Goal: Task Accomplishment & Management: Complete application form

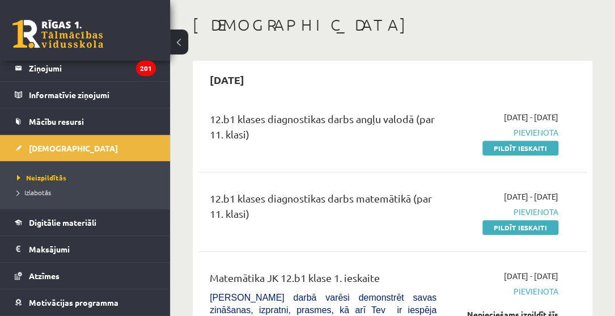
scroll to position [103, 0]
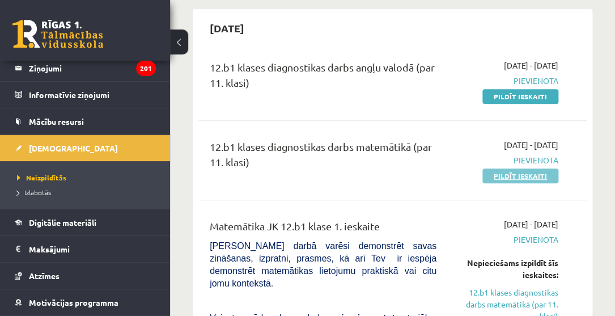
click at [522, 177] on link "Pildīt ieskaiti" at bounding box center [520, 175] width 76 height 15
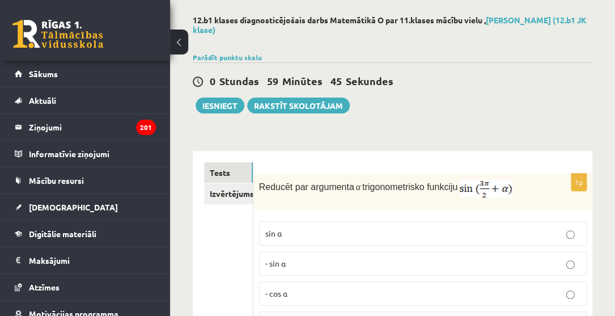
scroll to position [103, 0]
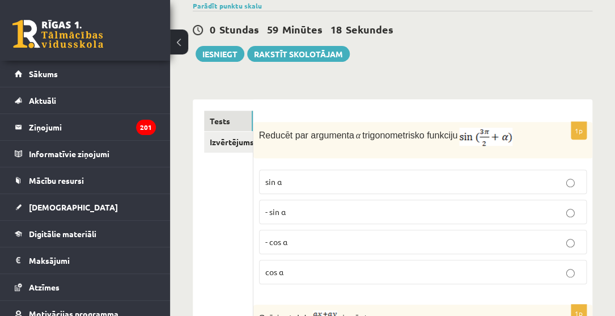
click at [393, 272] on p "cos⁡ α" at bounding box center [423, 272] width 316 height 12
click at [459, 245] on p "- cos ⁡α" at bounding box center [423, 242] width 316 height 12
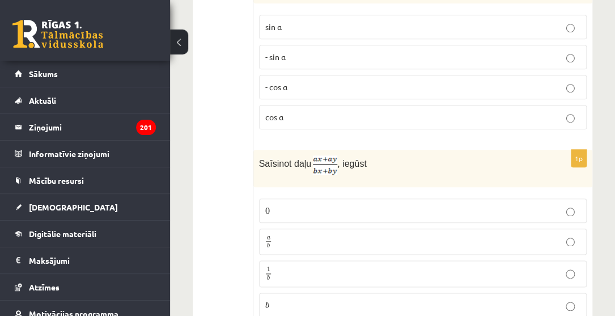
scroll to position [309, 0]
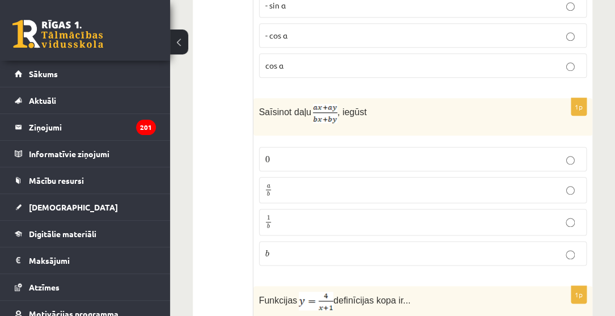
click at [381, 185] on p "a b a b" at bounding box center [423, 190] width 316 height 14
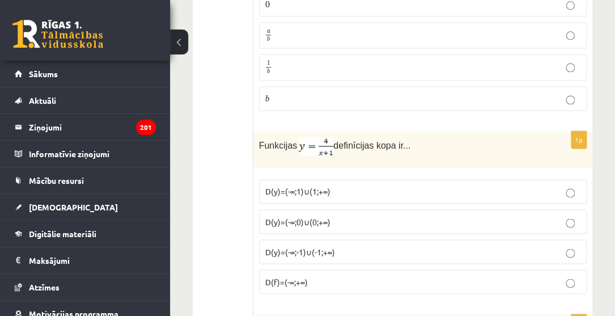
scroll to position [515, 0]
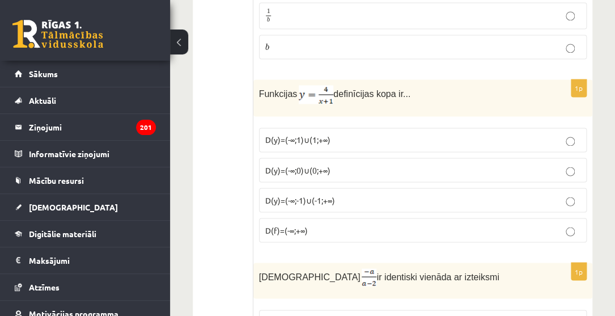
click at [346, 138] on p "D(y)=(-∞;1)∪(1;+∞)" at bounding box center [423, 140] width 316 height 12
click at [338, 190] on label "D(y)=(-∞;-1)∪(-1;+∞)" at bounding box center [423, 200] width 328 height 24
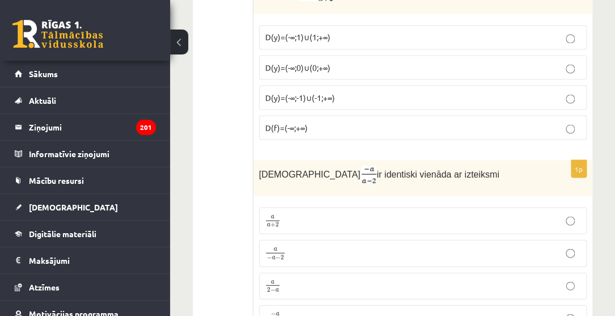
scroll to position [721, 0]
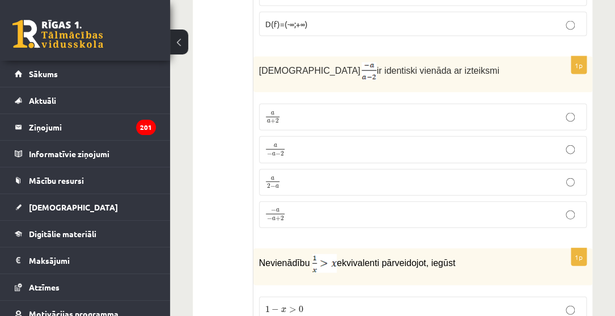
click at [313, 175] on p "a 2 − a a 2 − a" at bounding box center [423, 182] width 316 height 14
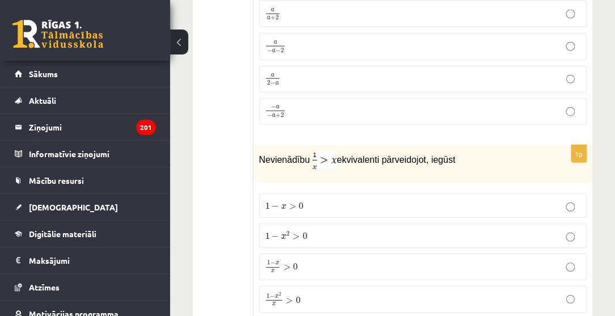
scroll to position [876, 0]
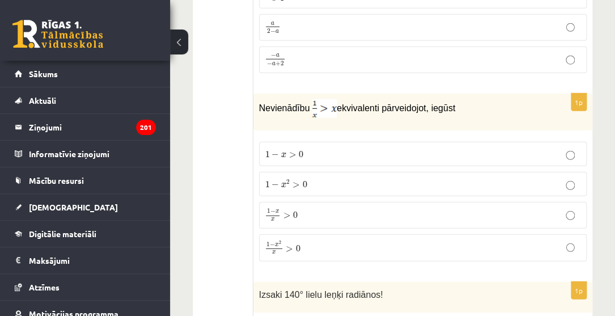
click at [312, 243] on p "1 − x 2 x > 0 1 − x 2 x > 0" at bounding box center [423, 247] width 316 height 15
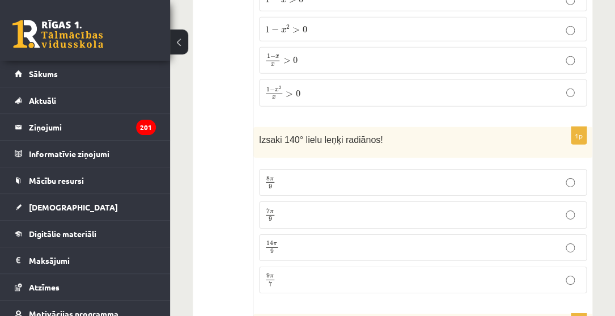
scroll to position [1082, 0]
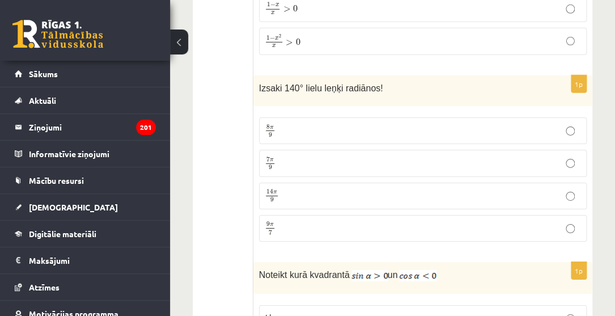
click at [329, 158] on p "7 π 9 7 π 9" at bounding box center [423, 163] width 316 height 14
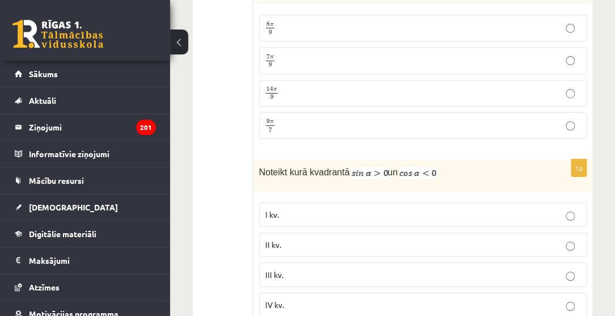
scroll to position [1236, 0]
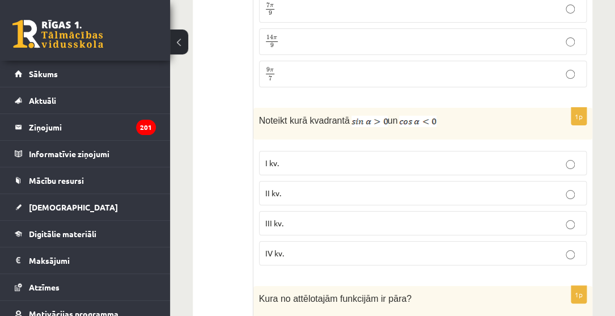
click at [325, 193] on label "II kv." at bounding box center [423, 193] width 328 height 24
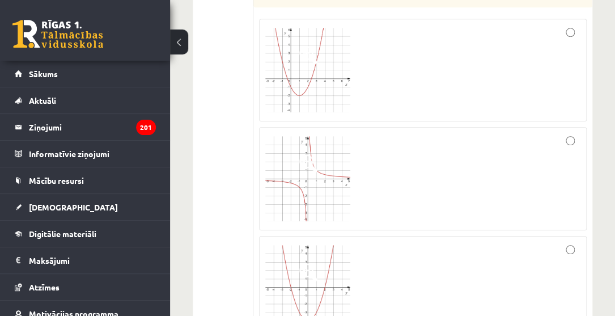
scroll to position [1494, 0]
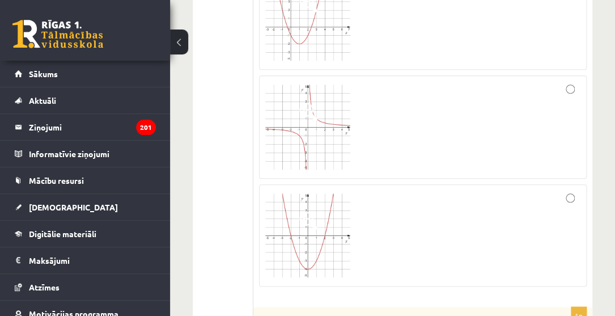
click at [372, 215] on div at bounding box center [423, 235] width 316 height 90
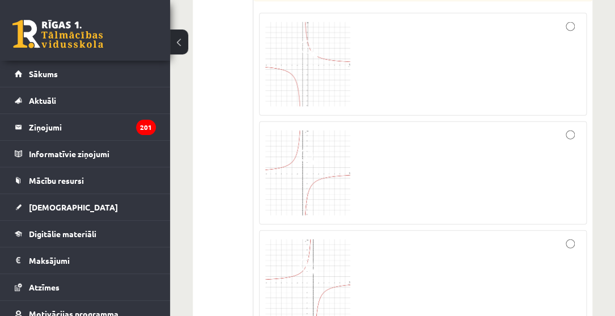
scroll to position [2010, 0]
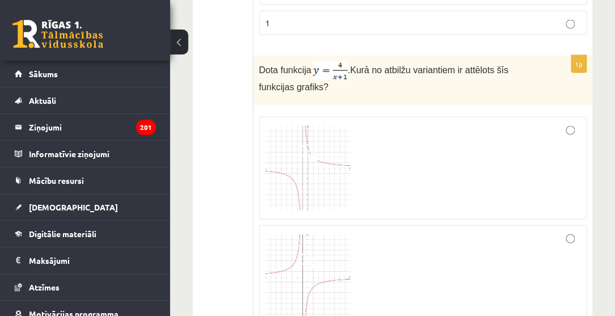
click at [299, 165] on img at bounding box center [307, 167] width 85 height 85
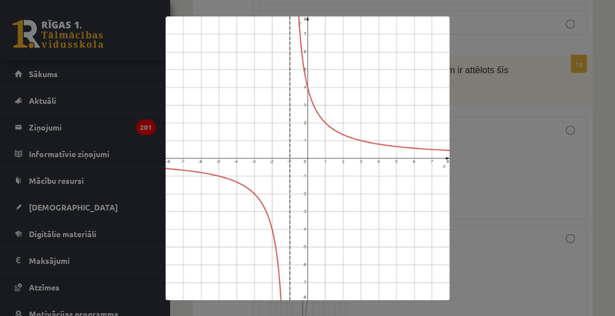
click at [526, 159] on div at bounding box center [307, 158] width 615 height 316
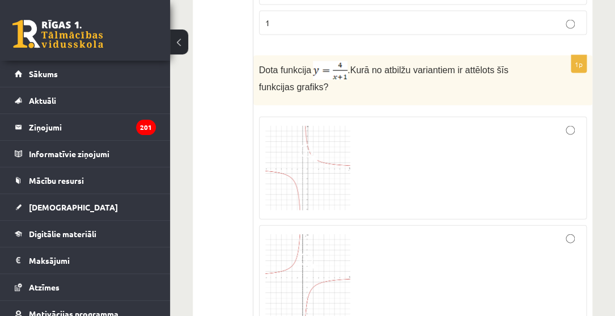
click at [520, 147] on div at bounding box center [423, 167] width 316 height 91
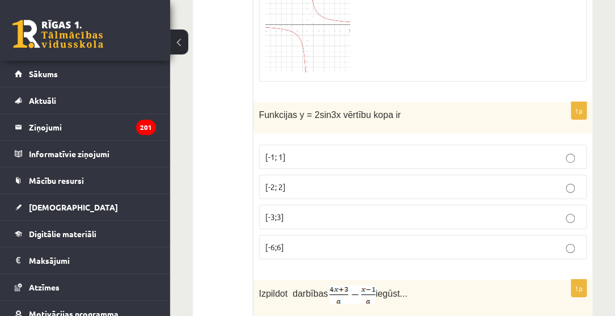
scroll to position [2525, 0]
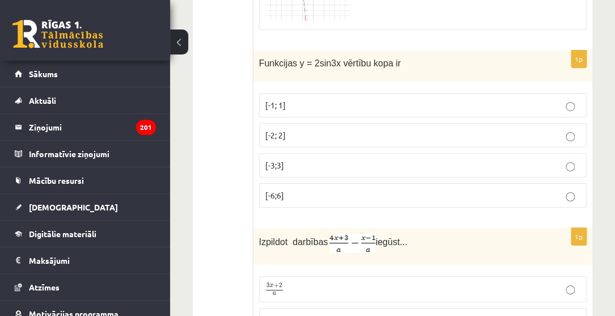
click at [397, 130] on p "[-2; 2]" at bounding box center [423, 135] width 316 height 12
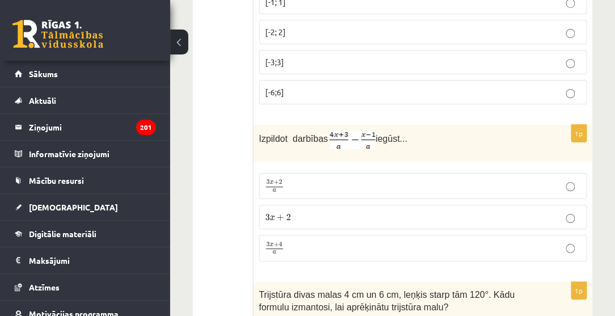
scroll to position [2680, 0]
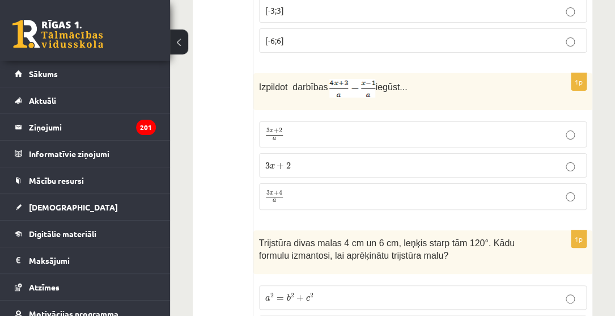
click at [340, 189] on p "3 x + 4 a 3 x + 4 a" at bounding box center [423, 196] width 316 height 14
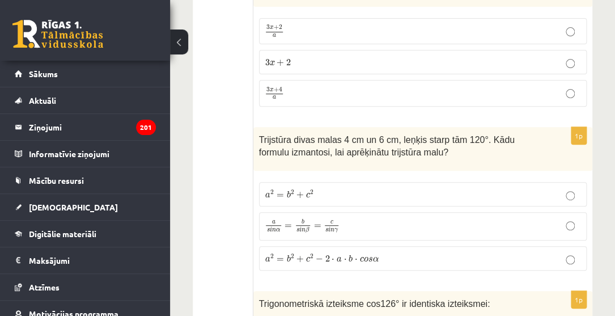
scroll to position [2834, 0]
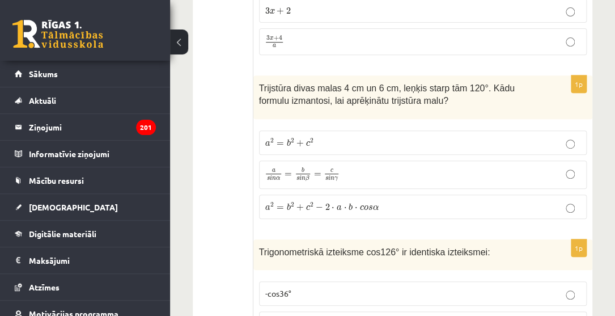
click at [355, 207] on span "⋅" at bounding box center [356, 208] width 3 height 3
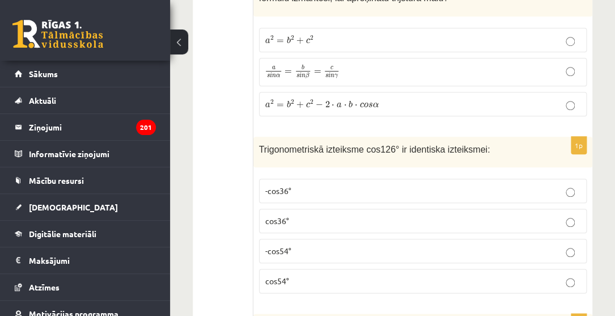
scroll to position [2989, 0]
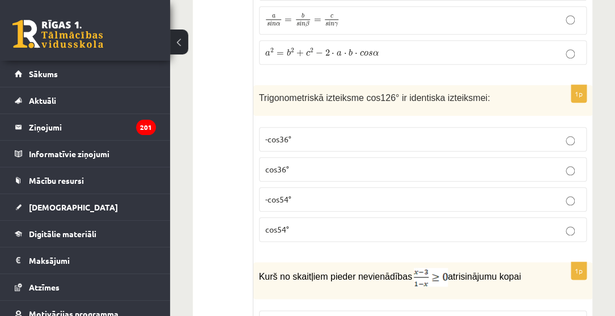
click at [306, 227] on label "cos54°" at bounding box center [423, 229] width 328 height 24
click at [320, 193] on p "-cos54°" at bounding box center [423, 199] width 316 height 12
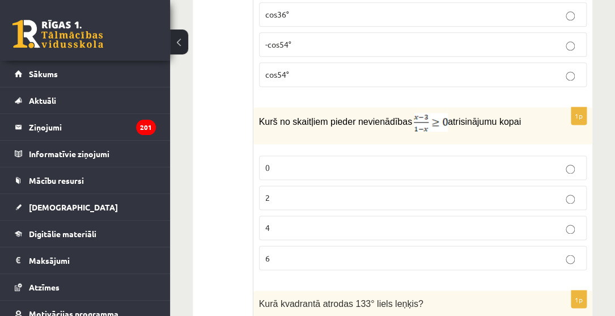
scroll to position [3195, 0]
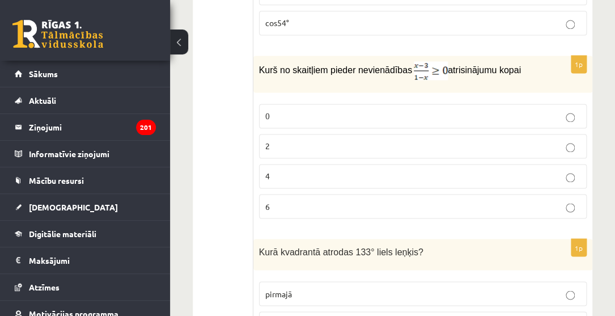
click at [323, 140] on p "2" at bounding box center [423, 146] width 316 height 12
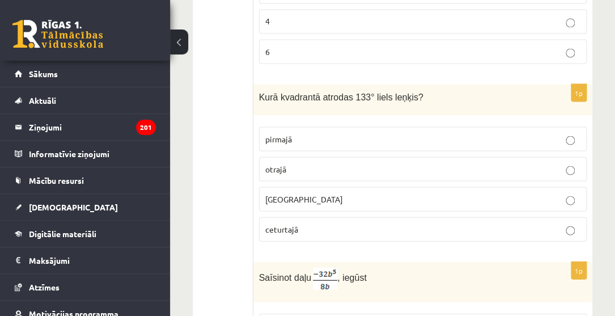
scroll to position [3401, 0]
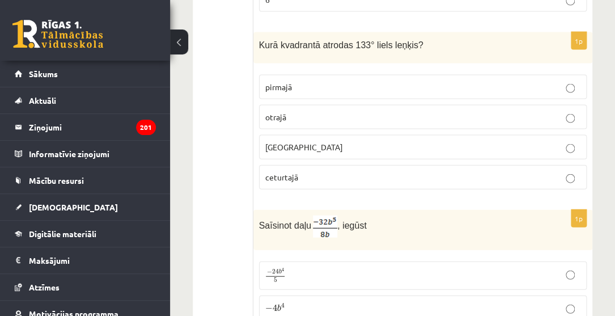
click at [370, 111] on p "otrajā" at bounding box center [423, 117] width 316 height 12
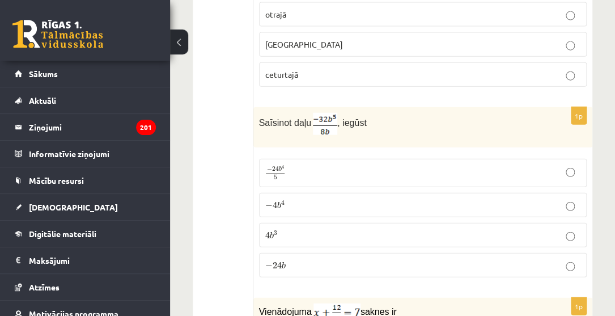
scroll to position [3555, 0]
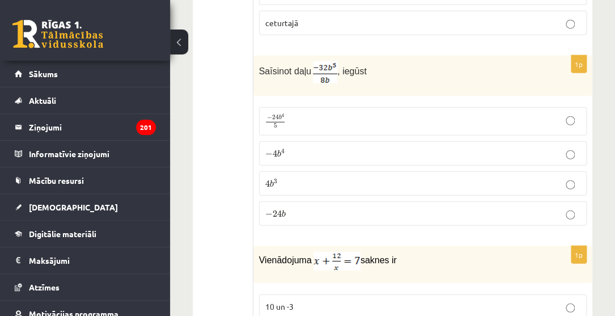
click at [316, 147] on p "− 4 b 4 − 4 b 4" at bounding box center [423, 153] width 316 height 12
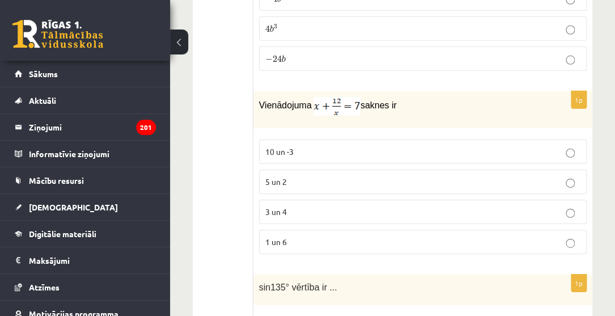
scroll to position [3762, 0]
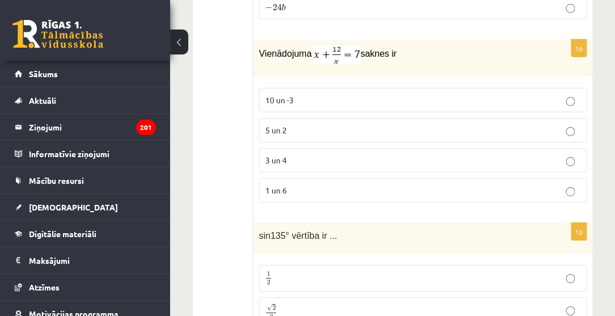
click at [382, 154] on p "3 un 4" at bounding box center [423, 160] width 316 height 12
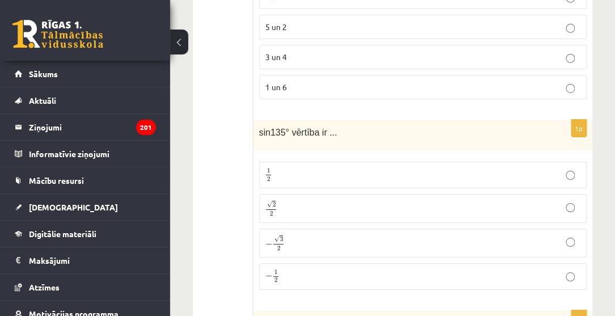
scroll to position [3917, 0]
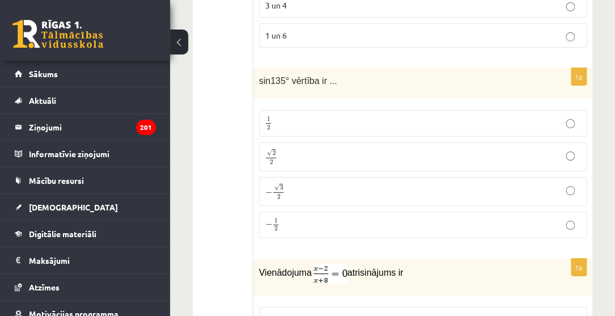
click at [378, 116] on p "1 2 1 2" at bounding box center [423, 123] width 316 height 14
click at [397, 149] on p "√ 2 2 2 2" at bounding box center [423, 157] width 316 height 16
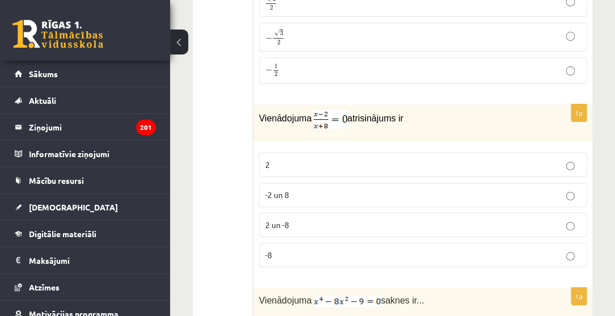
scroll to position [4122, 0]
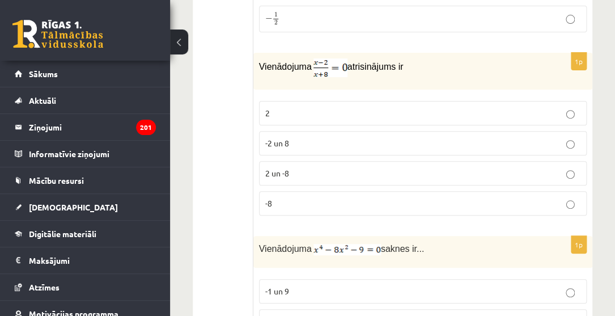
click at [345, 107] on p "2" at bounding box center [423, 113] width 316 height 12
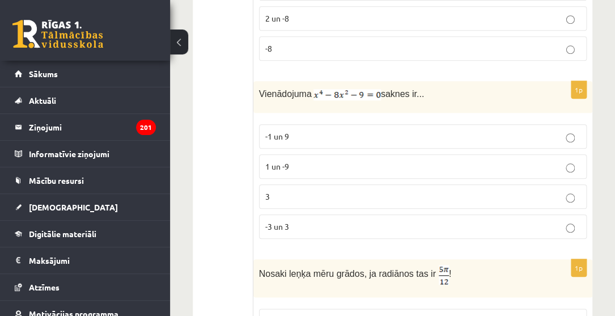
scroll to position [4329, 0]
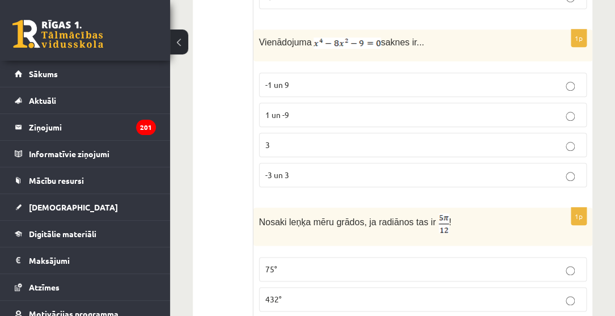
click at [341, 139] on p "3" at bounding box center [423, 145] width 316 height 12
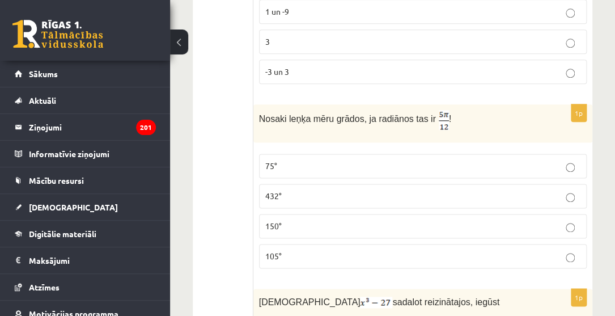
scroll to position [4483, 0]
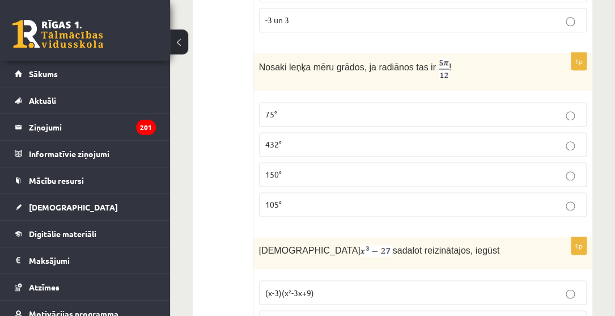
click at [346, 109] on label "75°" at bounding box center [423, 114] width 328 height 24
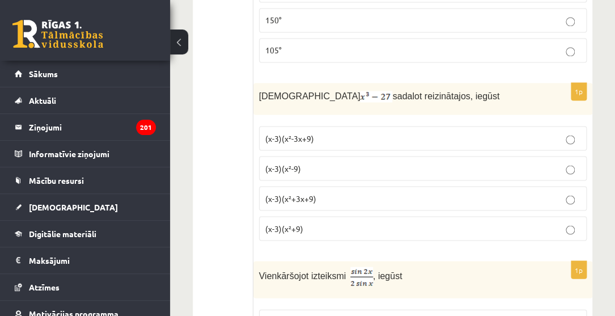
scroll to position [4689, 0]
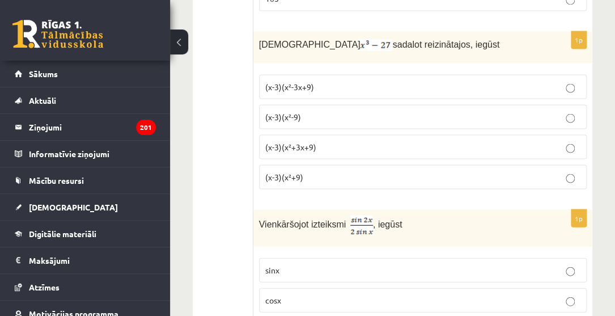
click at [323, 141] on p "(x-3)(x²+3x+9)" at bounding box center [423, 147] width 316 height 12
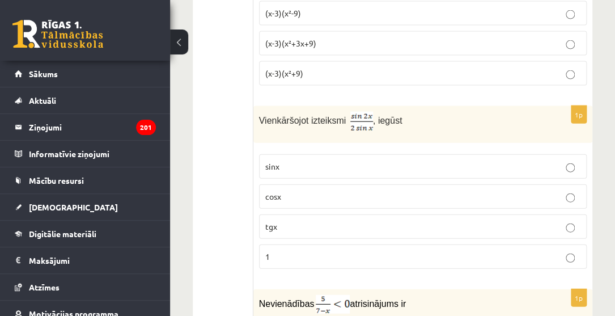
scroll to position [4844, 0]
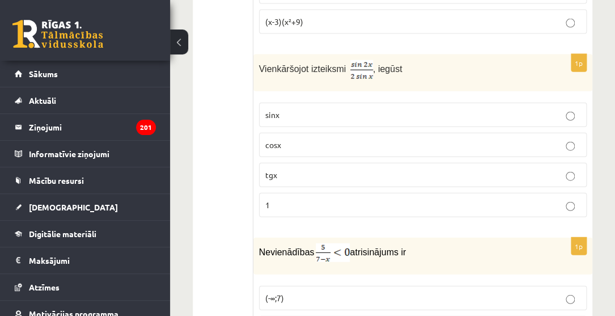
click at [319, 139] on p "cosx" at bounding box center [423, 145] width 316 height 12
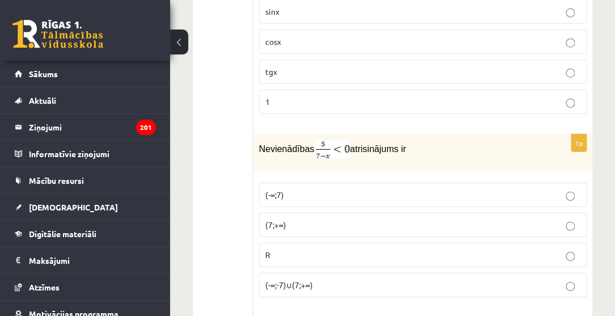
scroll to position [4999, 0]
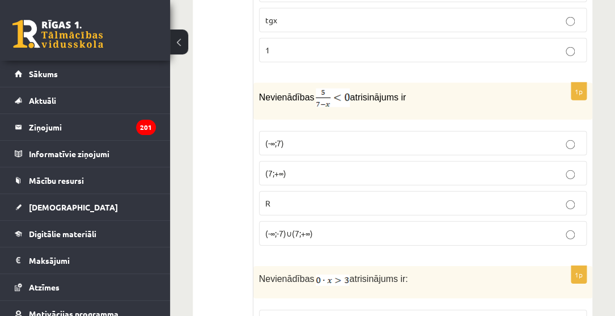
click at [317, 167] on p "(7;+∞)" at bounding box center [423, 173] width 316 height 12
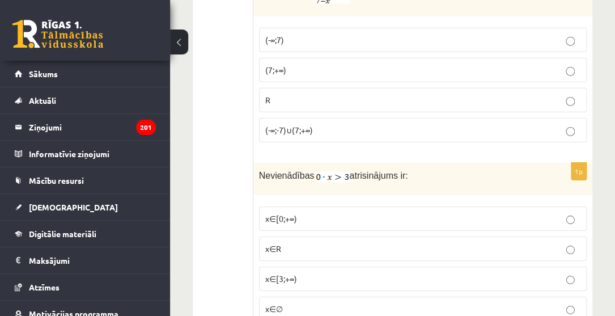
scroll to position [5153, 0]
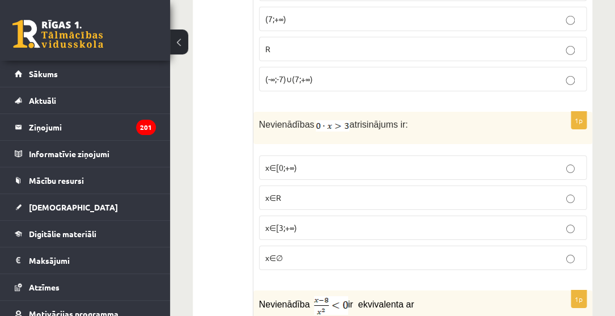
click at [278, 246] on label "x∈∅" at bounding box center [423, 257] width 328 height 24
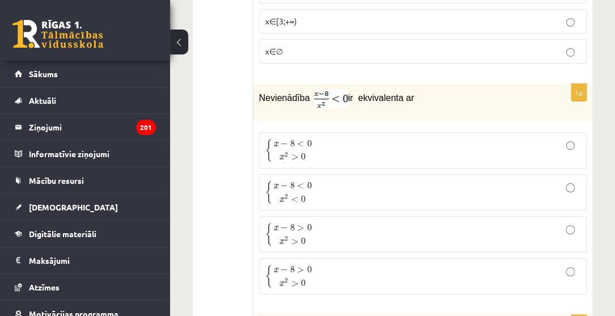
scroll to position [5411, 0]
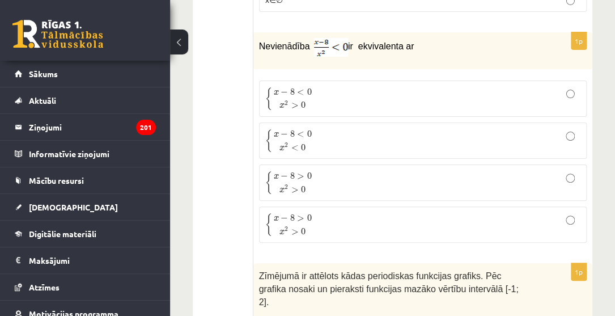
click at [383, 87] on p "{ x − 8 < 0 x 2 > 0 { x − 8 < 0 x 2 > 0" at bounding box center [423, 99] width 316 height 24
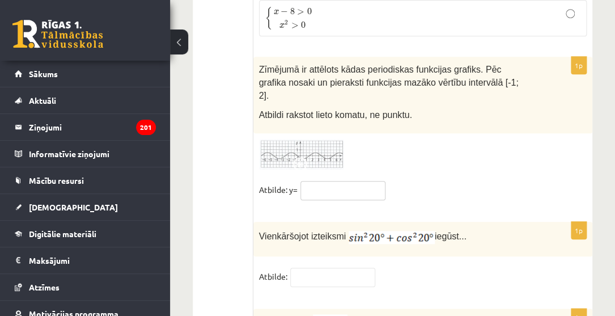
click at [327, 181] on input "text" at bounding box center [342, 190] width 85 height 19
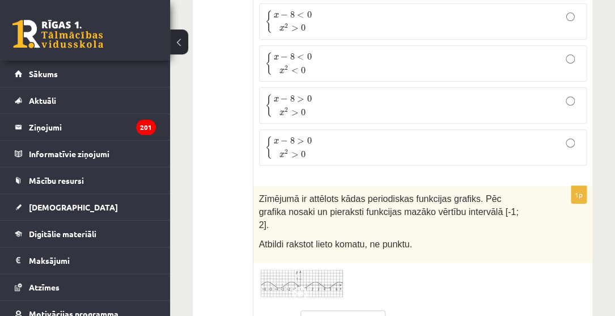
scroll to position [5436, 0]
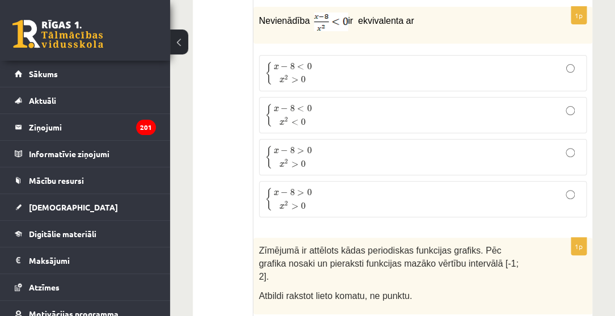
click at [563, 187] on p "{ x − 8 > 0 x 2 > 0 { x − 8 > 0 x 2 > 0" at bounding box center [423, 199] width 316 height 24
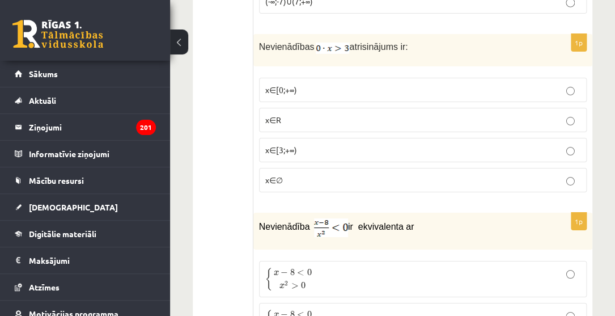
scroll to position [5179, 0]
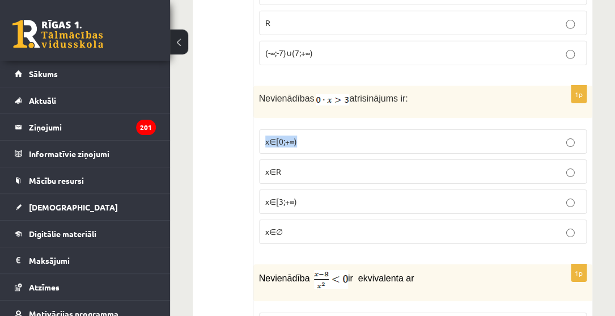
click at [571, 129] on label "x∈[0;+∞)" at bounding box center [423, 141] width 328 height 24
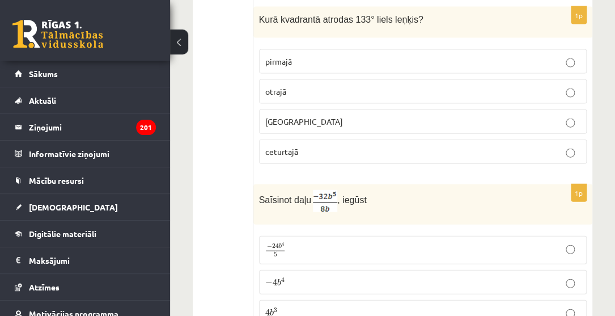
scroll to position [3272, 0]
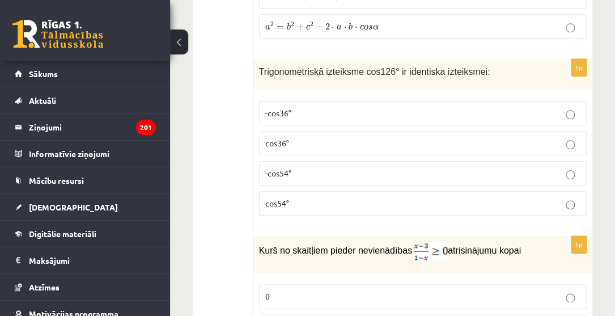
click at [571, 107] on p "-cos36°" at bounding box center [423, 113] width 316 height 12
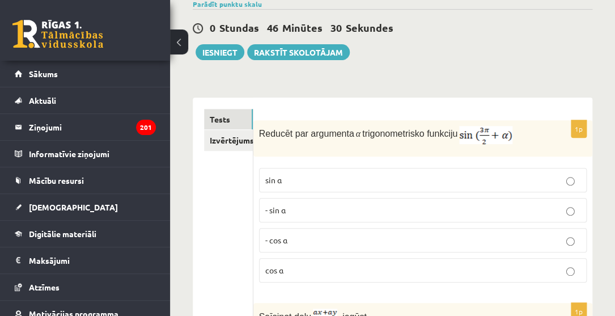
scroll to position [0, 0]
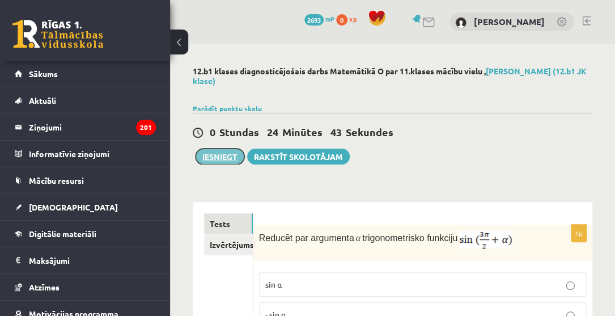
click at [221, 152] on button "Iesniegt" at bounding box center [220, 157] width 49 height 16
